Goal: Task Accomplishment & Management: Manage account settings

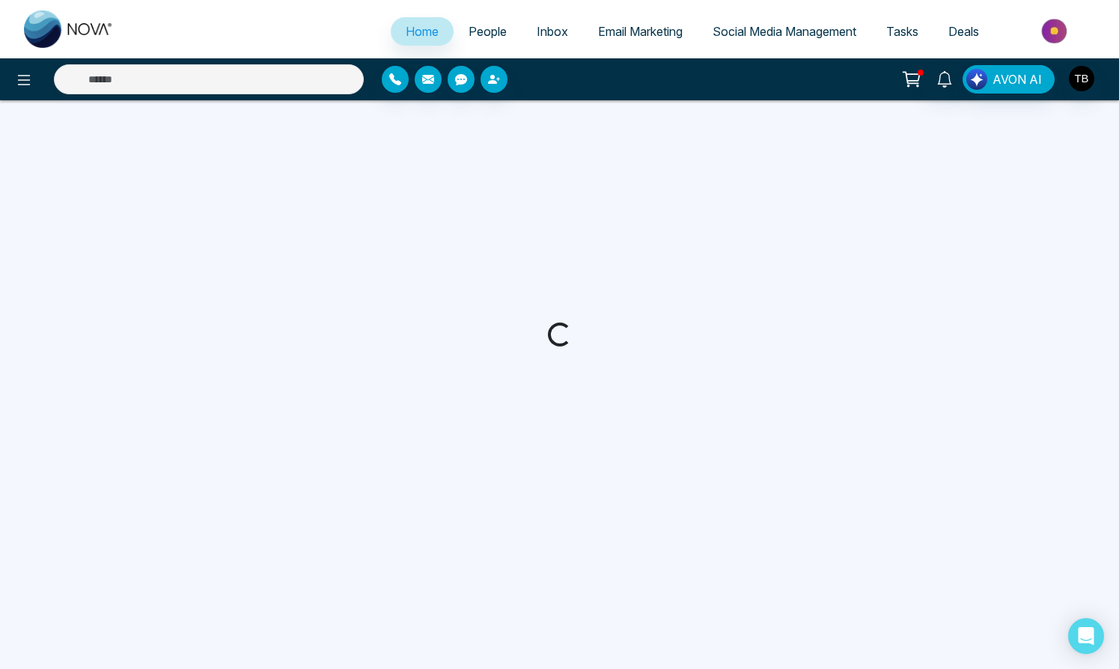
select select "*"
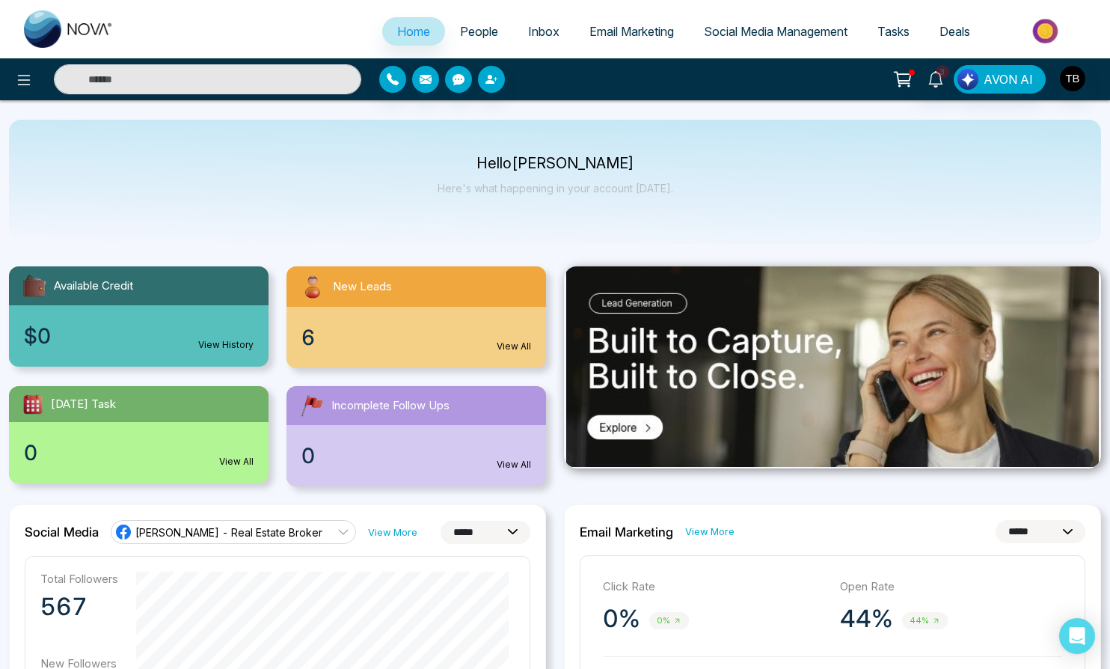
click at [466, 359] on div "6 View All" at bounding box center [417, 337] width 260 height 61
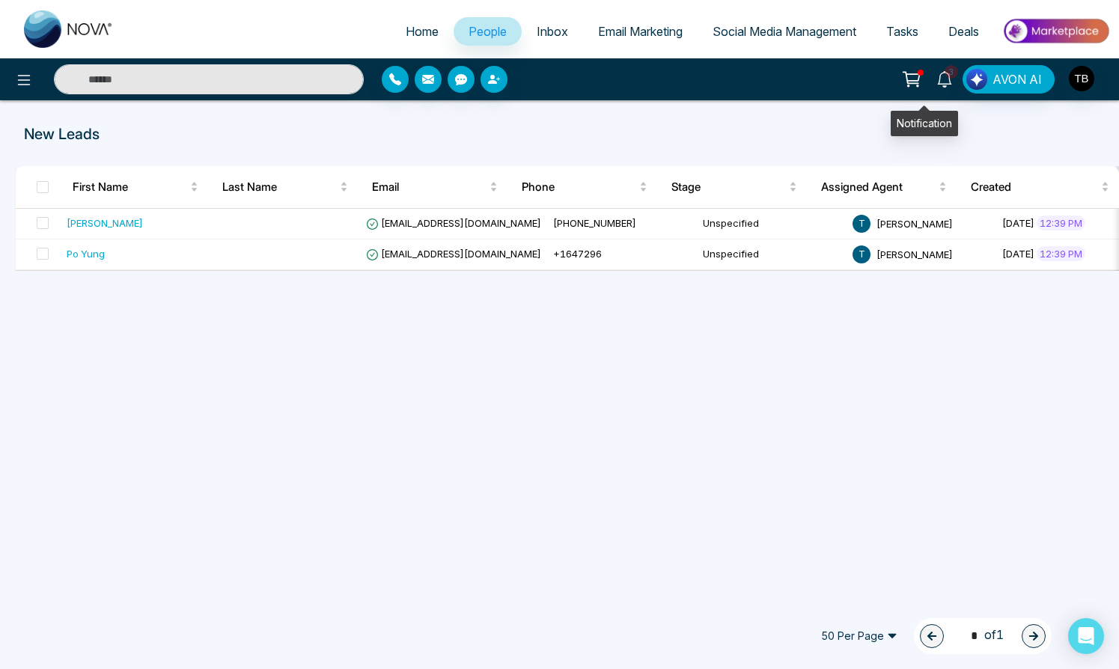
click at [936, 82] on icon at bounding box center [944, 79] width 16 height 16
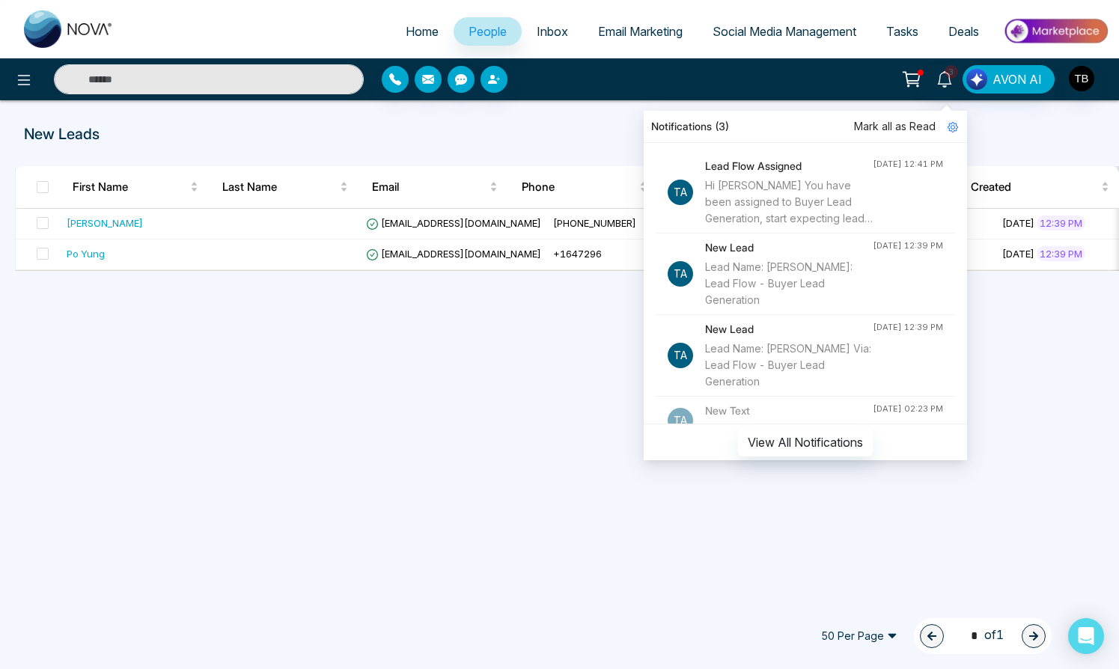
click at [770, 266] on div "Lead Name: [PERSON_NAME]: Lead Flow - Buyer Lead Generation" at bounding box center [789, 283] width 168 height 49
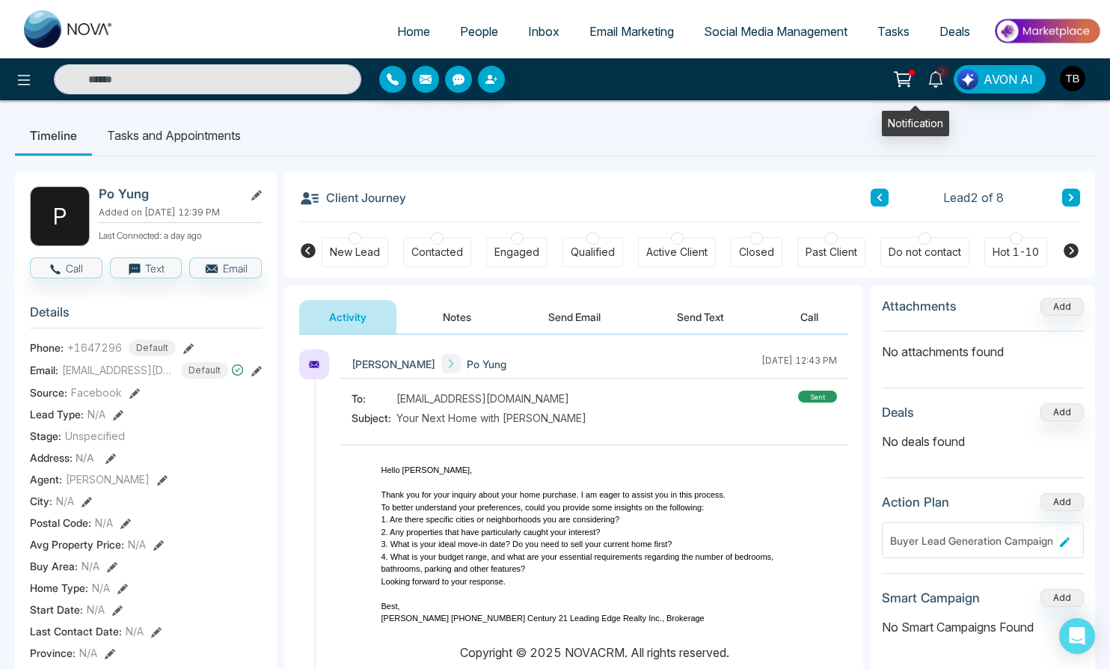
click at [928, 83] on icon at bounding box center [936, 79] width 16 height 16
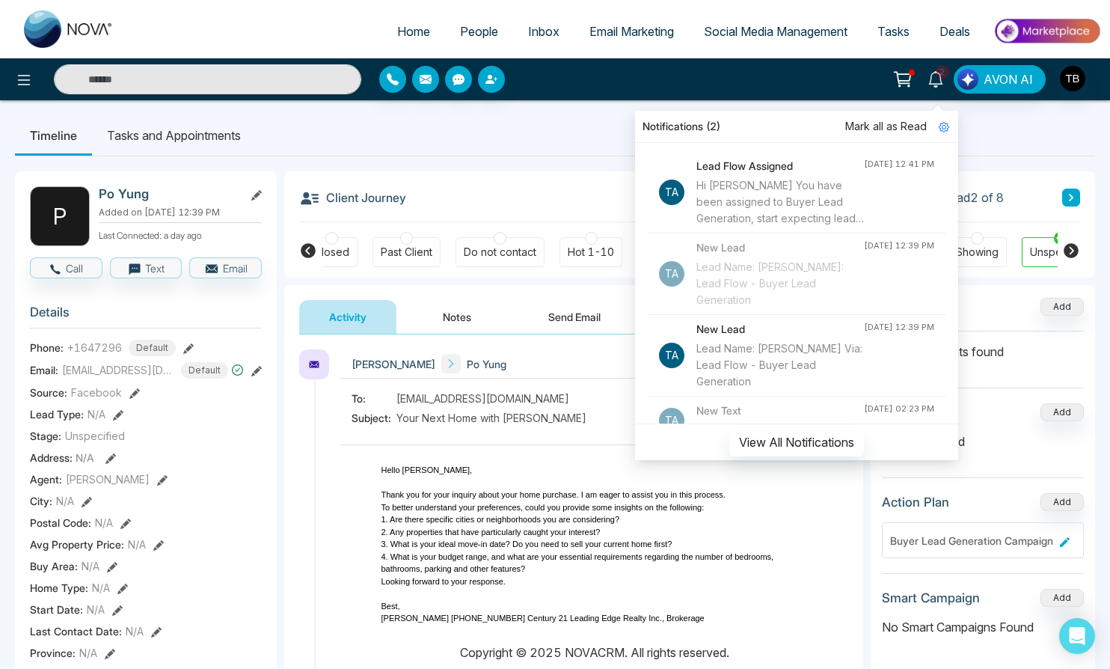
scroll to position [0, 465]
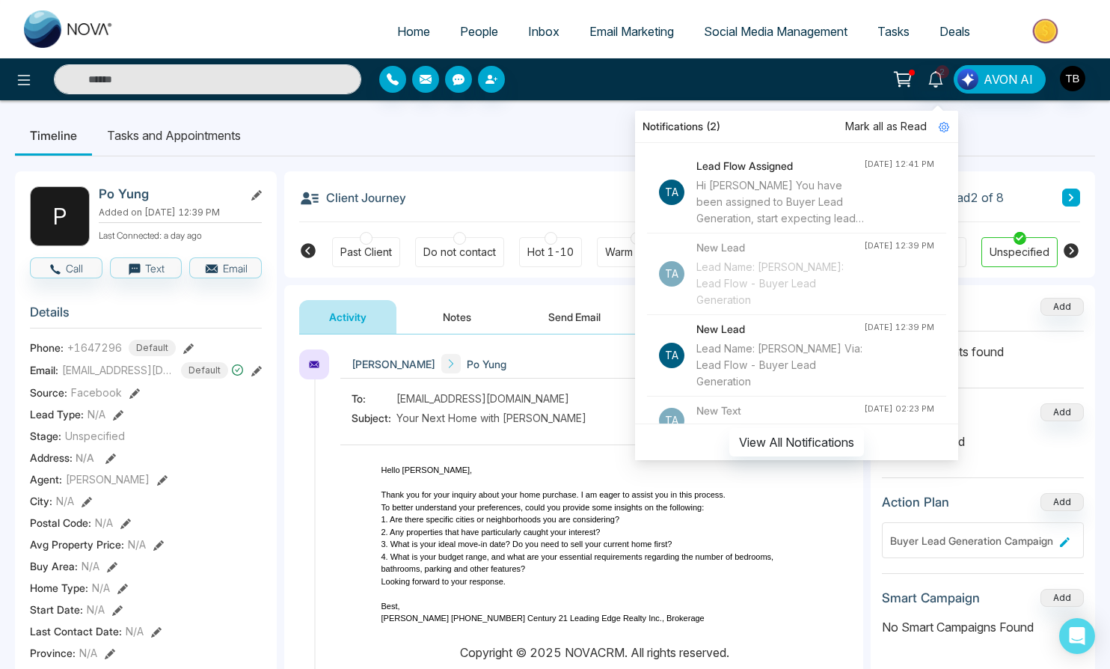
click at [712, 190] on div "Hi [PERSON_NAME] You have been assigned to Buyer Lead Generation, start expecti…" at bounding box center [781, 201] width 168 height 49
select select "*"
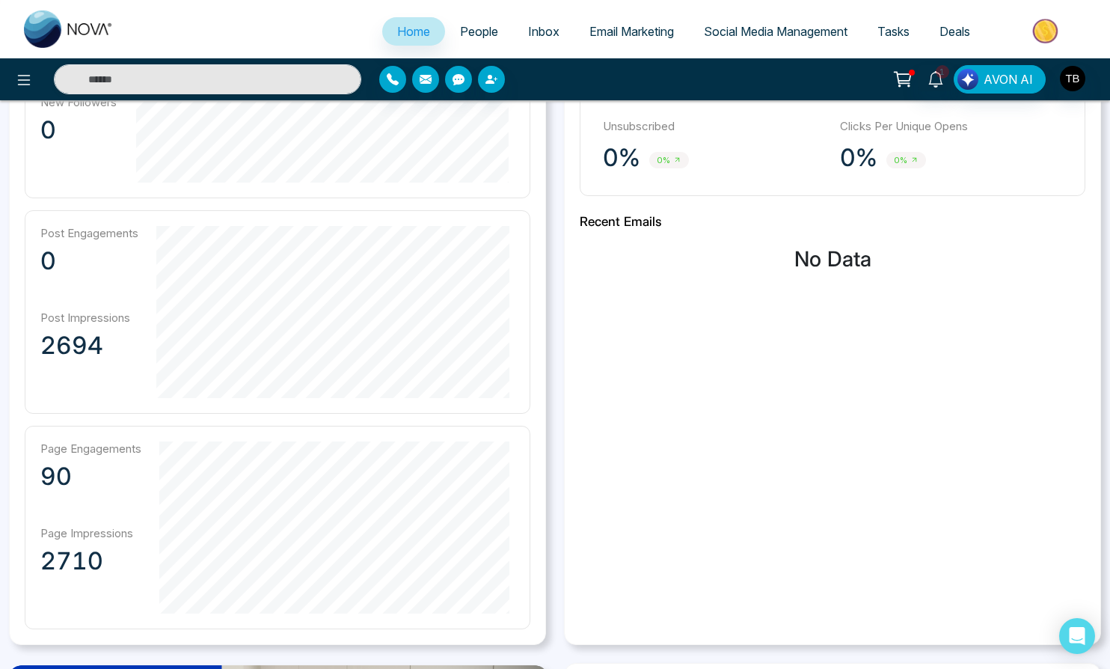
scroll to position [877, 0]
